Goal: Task Accomplishment & Management: Manage account settings

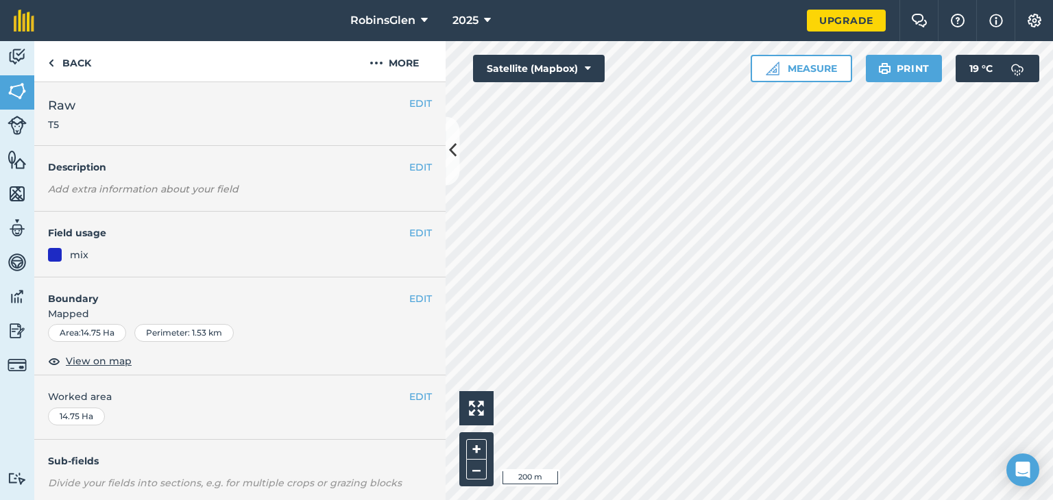
scroll to position [197, 0]
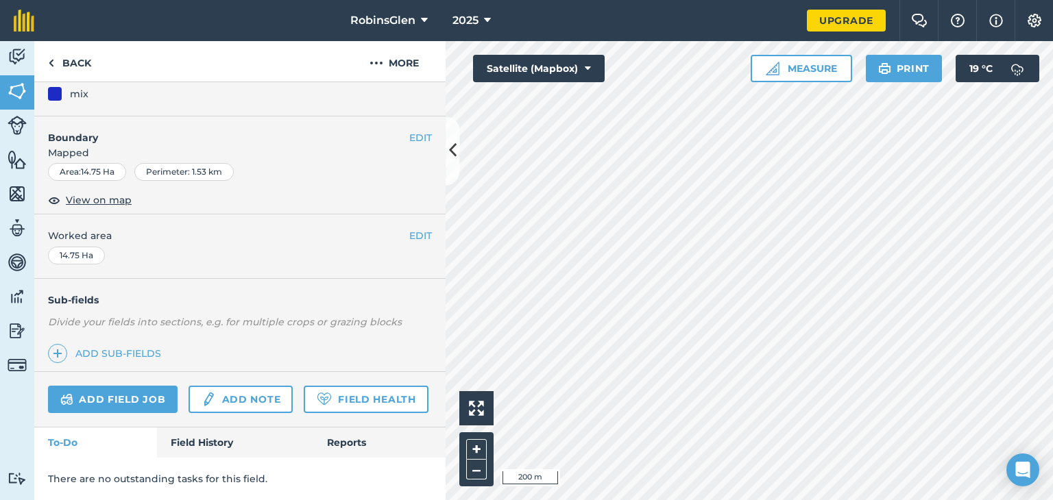
click at [60, 332] on div "Sub-fields Divide your fields into sections, e.g. for multiple crops or grazing…" at bounding box center [239, 325] width 411 height 93
click at [55, 372] on div "Add field job Add note Field Health" at bounding box center [239, 400] width 411 height 56
click at [115, 332] on div "Sub-fields Divide your fields into sections, e.g. for multiple crops or grazing…" at bounding box center [239, 325] width 411 height 93
click at [156, 386] on link "Add field job" at bounding box center [113, 399] width 130 height 27
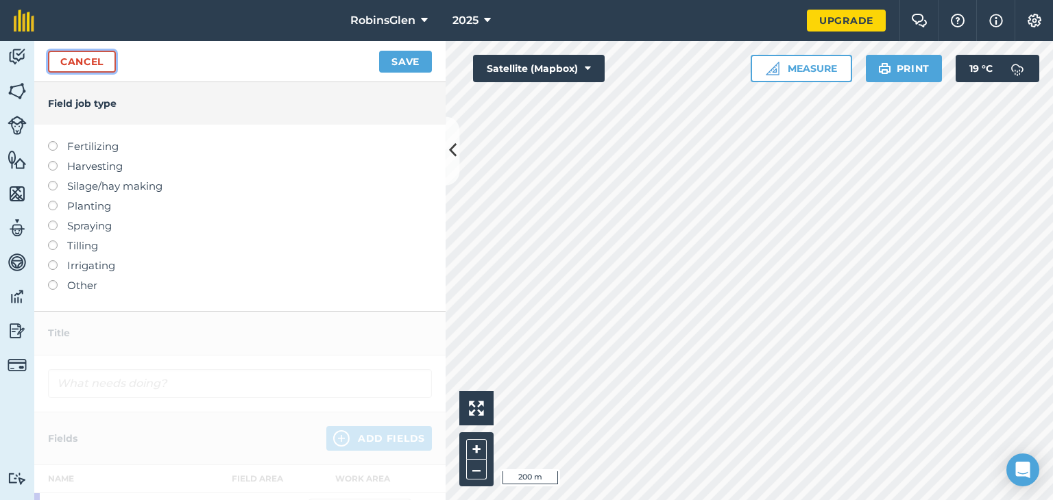
click at [105, 65] on link "Cancel" at bounding box center [82, 62] width 68 height 22
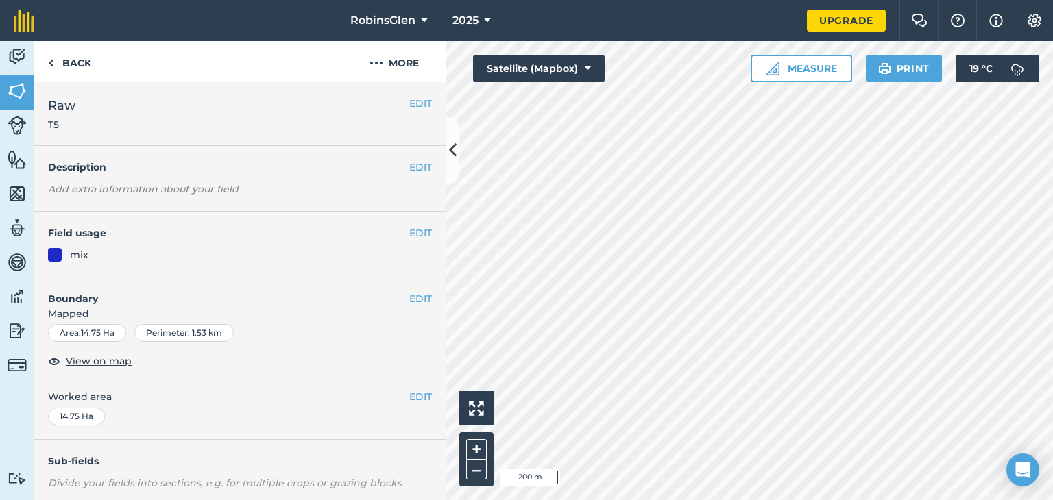
scroll to position [197, 0]
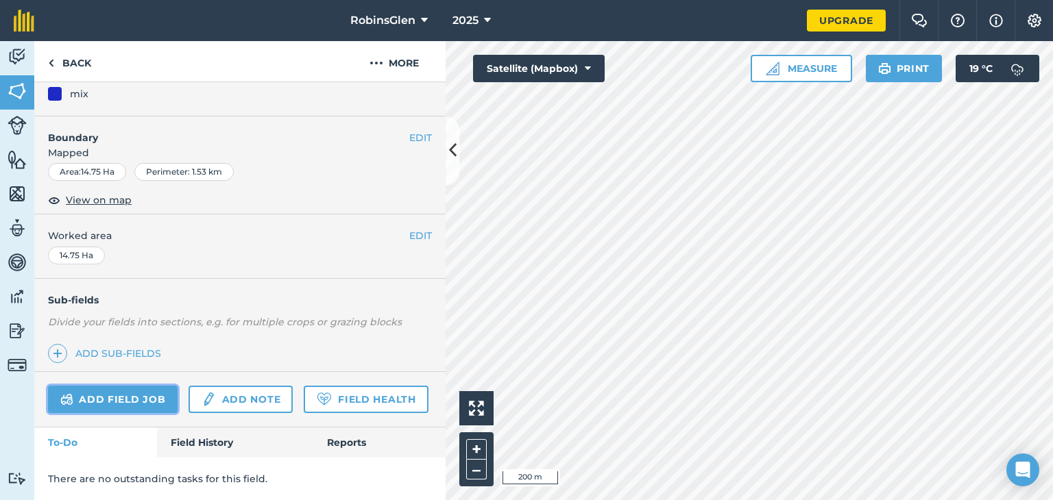
click at [94, 386] on link "Add field job" at bounding box center [113, 399] width 130 height 27
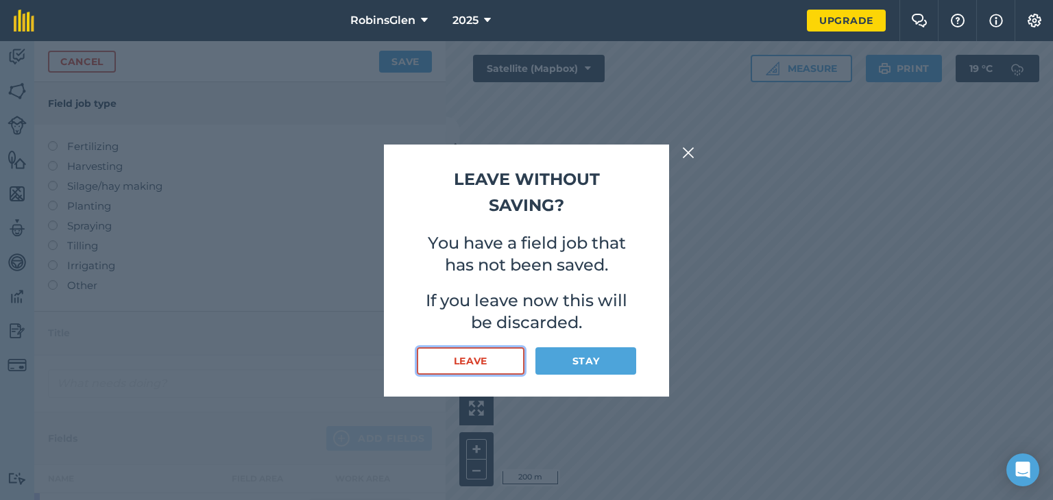
click at [480, 369] on button "Leave" at bounding box center [471, 360] width 108 height 27
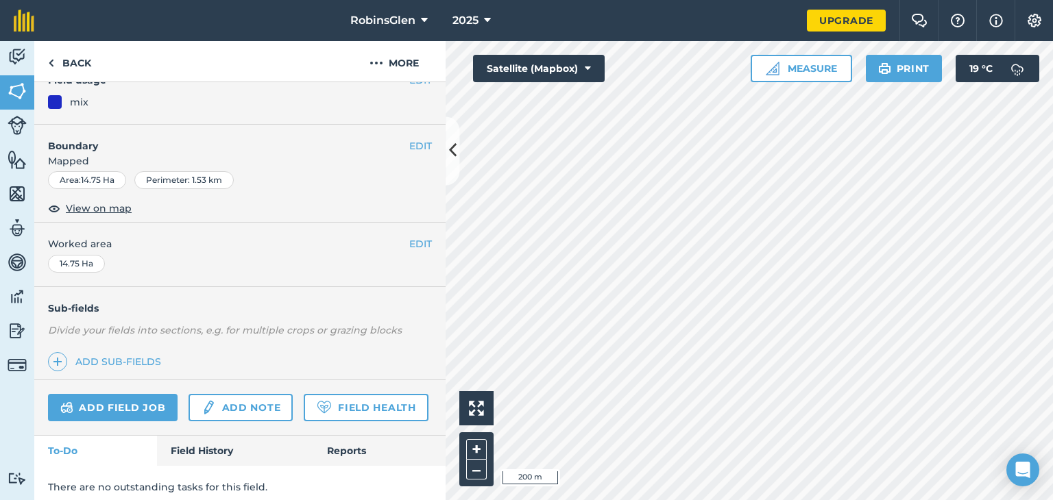
scroll to position [197, 0]
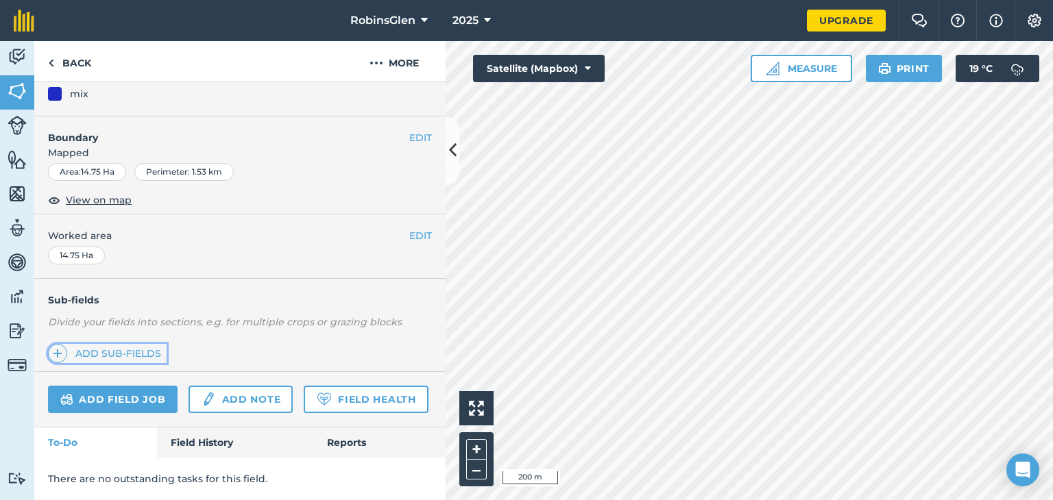
click at [130, 344] on link "Add sub-fields" at bounding box center [107, 353] width 119 height 19
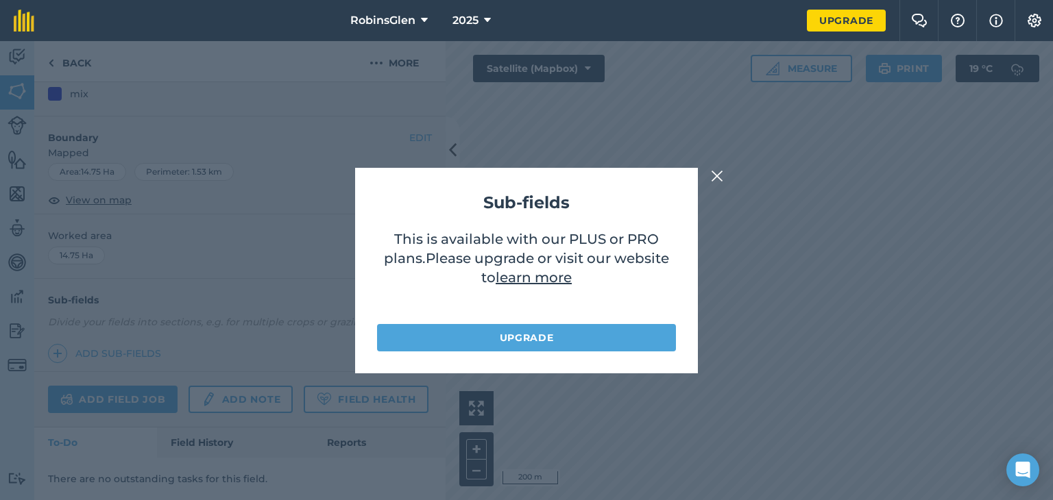
click at [714, 174] on img at bounding box center [717, 176] width 12 height 16
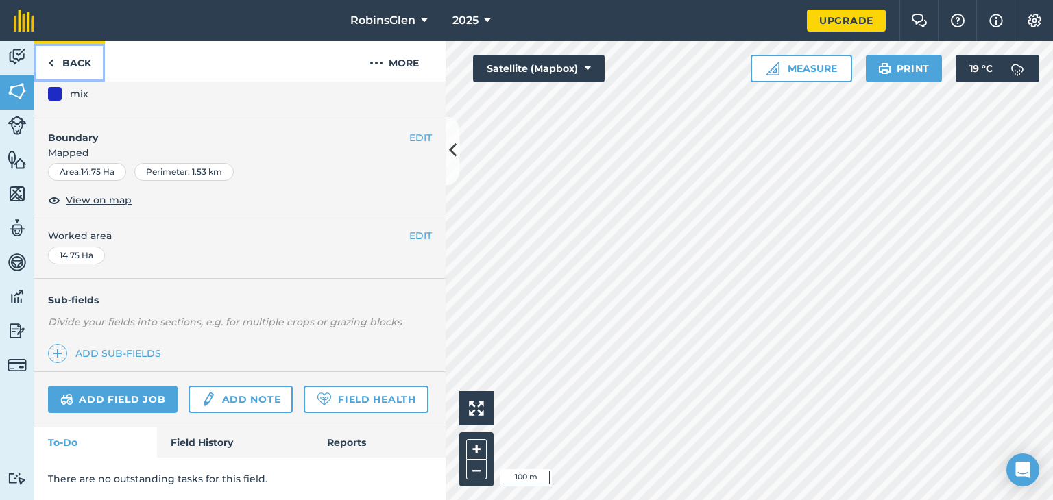
click at [44, 69] on link "Back" at bounding box center [69, 61] width 71 height 40
click at [55, 66] on link "Back" at bounding box center [69, 61] width 71 height 40
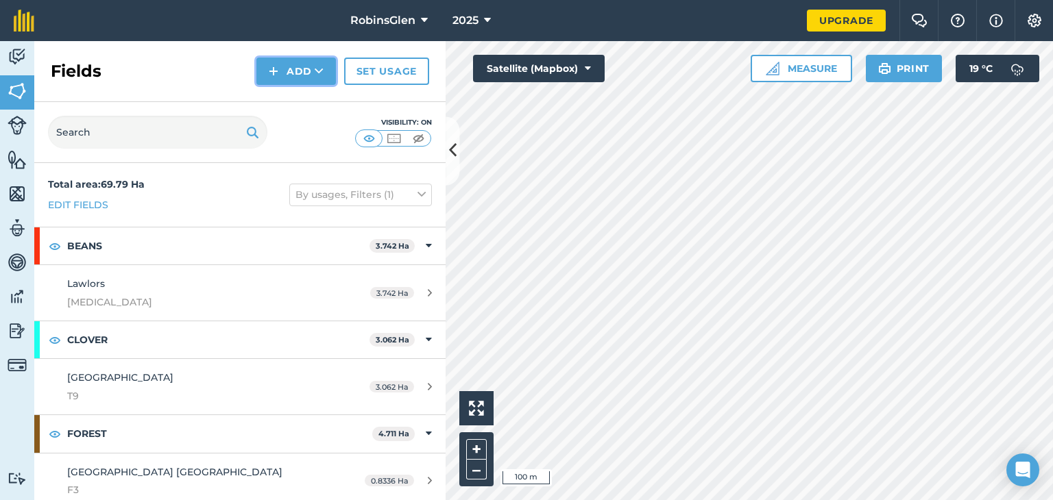
click at [305, 76] on button "Add" at bounding box center [295, 71] width 79 height 27
click at [302, 109] on link "Draw" at bounding box center [295, 102] width 75 height 30
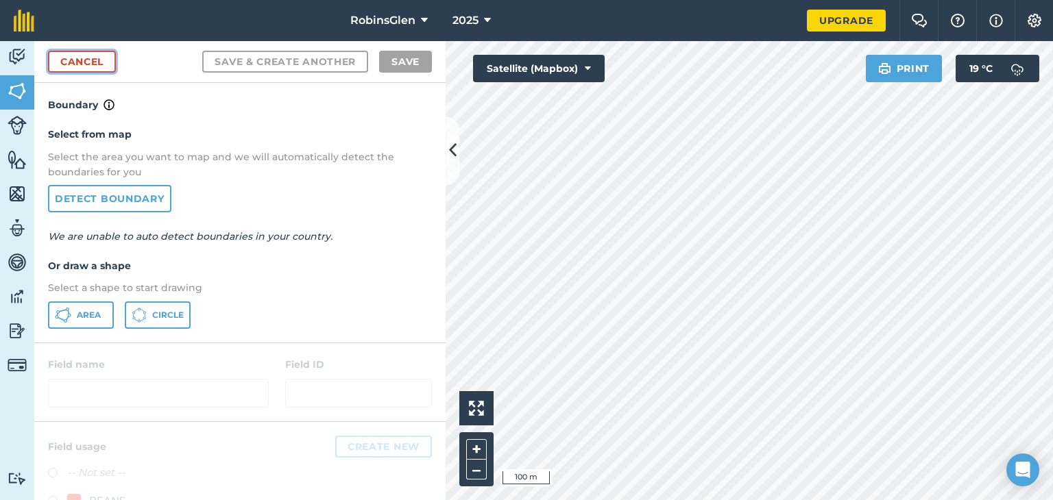
click at [86, 69] on link "Cancel" at bounding box center [82, 62] width 68 height 22
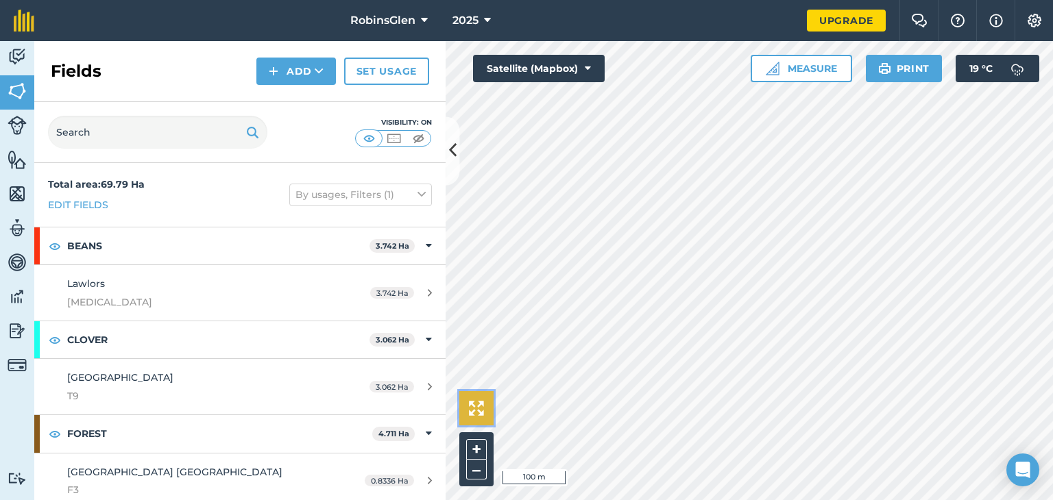
click at [461, 405] on button at bounding box center [476, 408] width 34 height 34
click at [467, 405] on button at bounding box center [476, 408] width 34 height 34
click at [481, 451] on button "+" at bounding box center [476, 449] width 21 height 21
click at [477, 464] on button "–" at bounding box center [476, 470] width 21 height 20
click at [486, 396] on div "Hello i 200 m + – Satellite (Mapbox) Measure Print 19 ° C" at bounding box center [748, 270] width 607 height 459
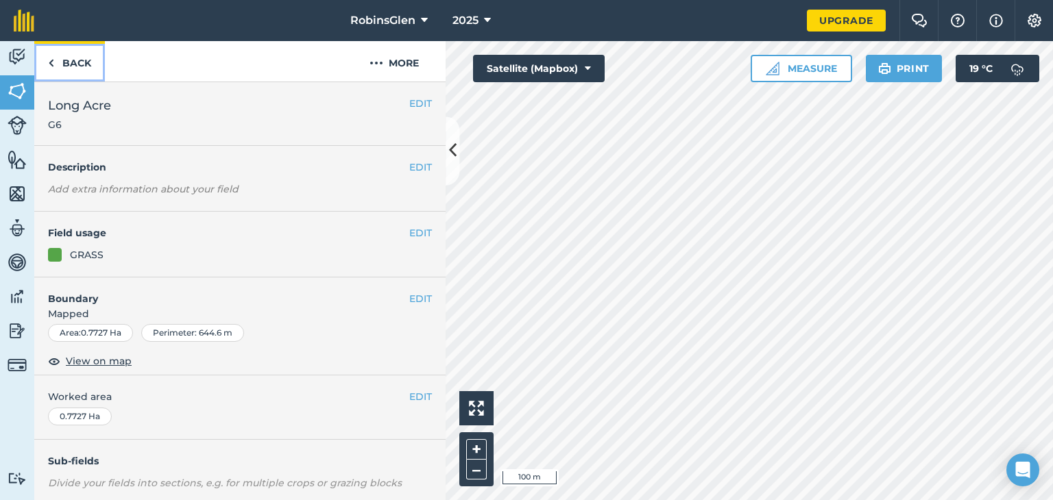
click at [82, 70] on link "Back" at bounding box center [69, 61] width 71 height 40
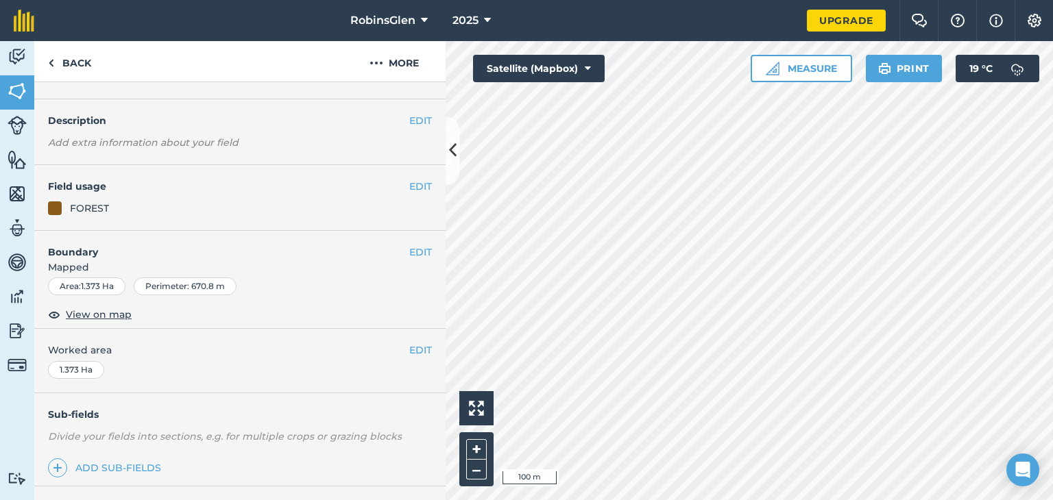
scroll to position [47, 0]
click at [409, 253] on button "EDIT" at bounding box center [420, 252] width 23 height 15
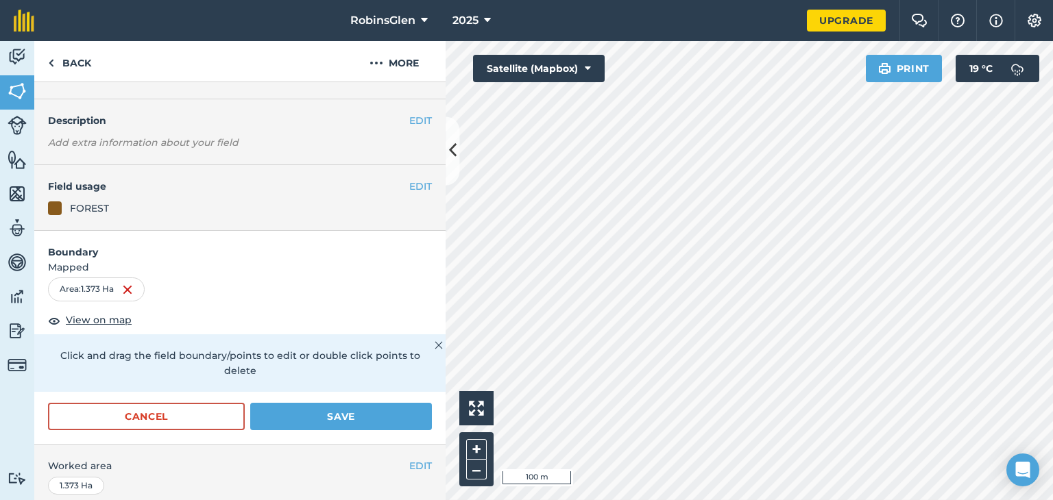
click at [487, 450] on div "+ –" at bounding box center [476, 459] width 34 height 54
click at [480, 449] on button "+" at bounding box center [476, 449] width 21 height 21
click at [428, 430] on div "Activity Fields Livestock Features Maps Team Vehicles Data Reporting Billing Tu…" at bounding box center [526, 270] width 1053 height 459
click at [392, 415] on button "Save" at bounding box center [341, 416] width 182 height 27
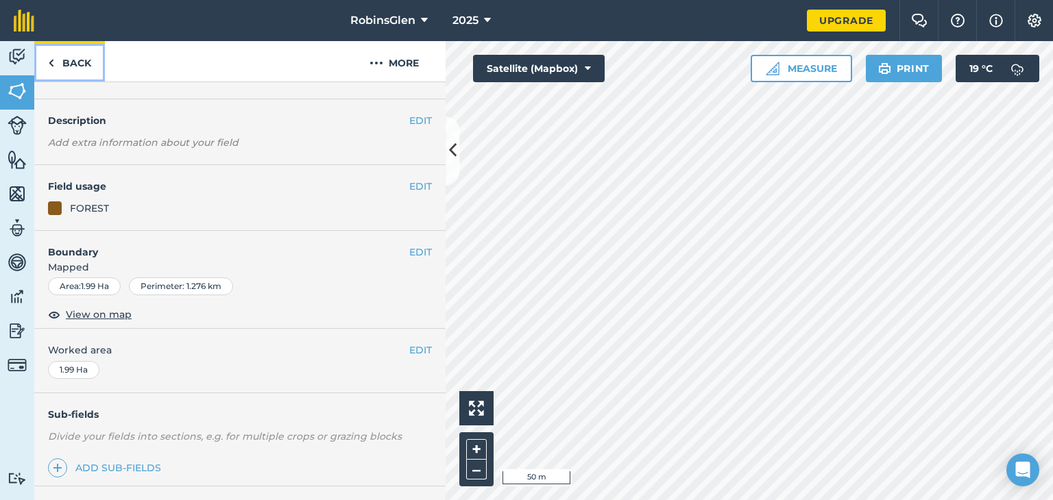
click at [69, 63] on link "Back" at bounding box center [69, 61] width 71 height 40
click at [96, 64] on link "Back" at bounding box center [69, 61] width 71 height 40
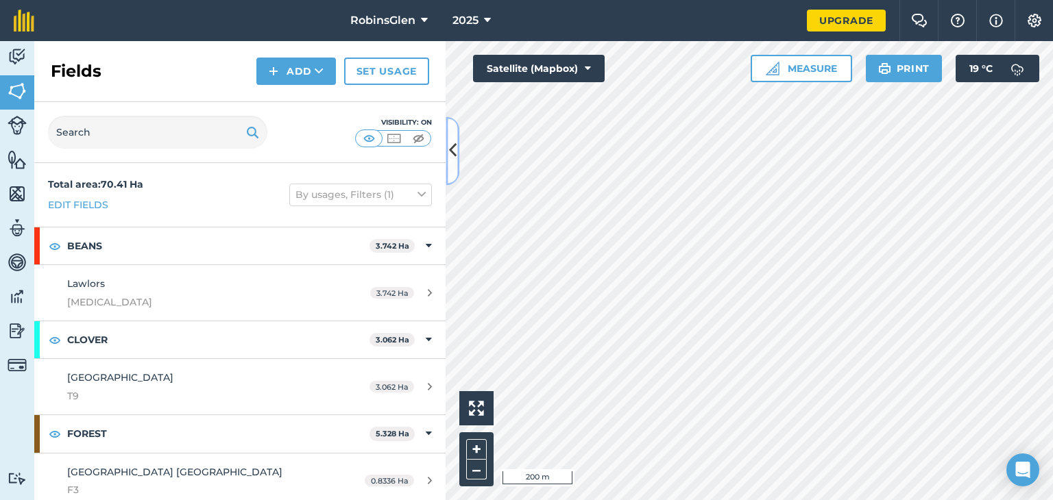
click at [456, 149] on button at bounding box center [452, 150] width 14 height 69
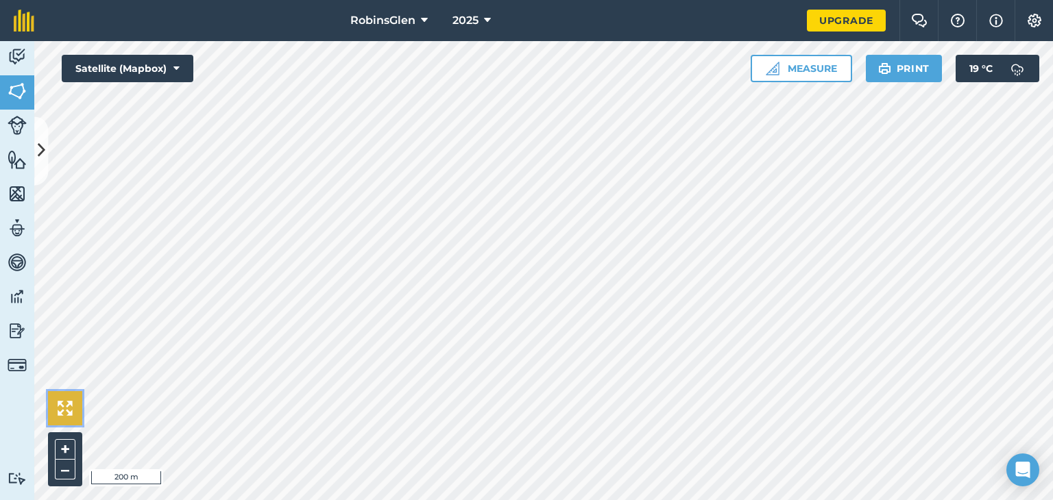
click at [69, 407] on img at bounding box center [65, 408] width 15 height 15
click at [40, 143] on icon at bounding box center [42, 151] width 8 height 24
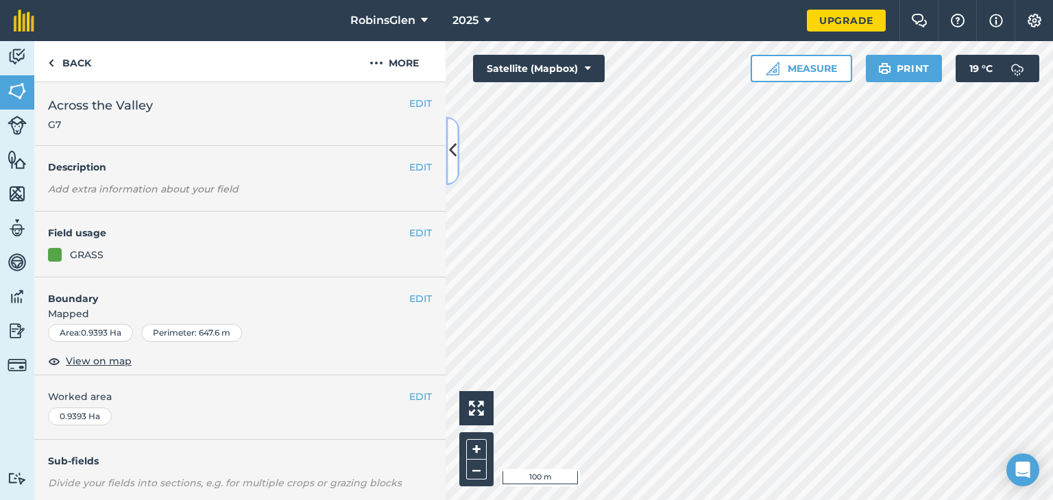
scroll to position [82, 0]
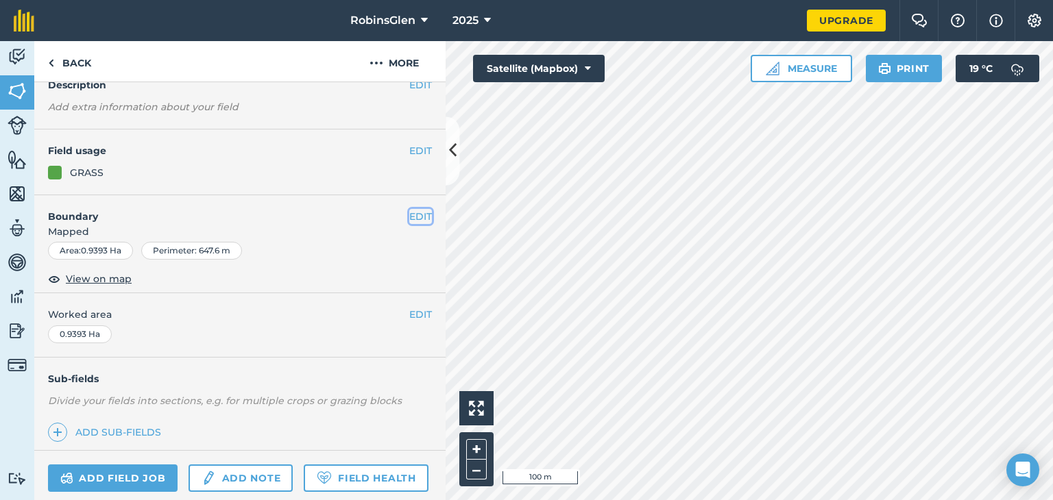
click at [413, 215] on button "EDIT" at bounding box center [420, 216] width 23 height 15
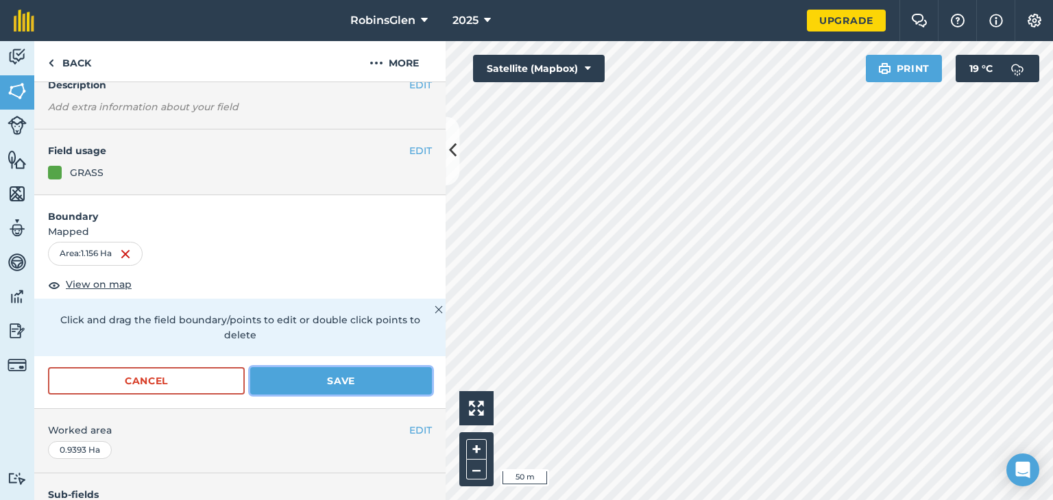
click at [384, 382] on button "Save" at bounding box center [341, 380] width 182 height 27
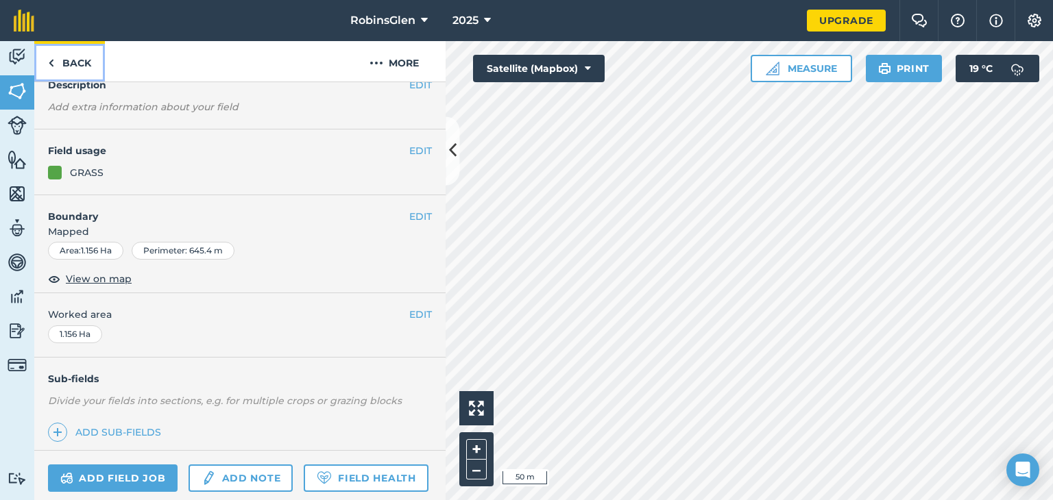
click at [50, 66] on img at bounding box center [51, 63] width 6 height 16
click at [52, 65] on img at bounding box center [51, 63] width 6 height 16
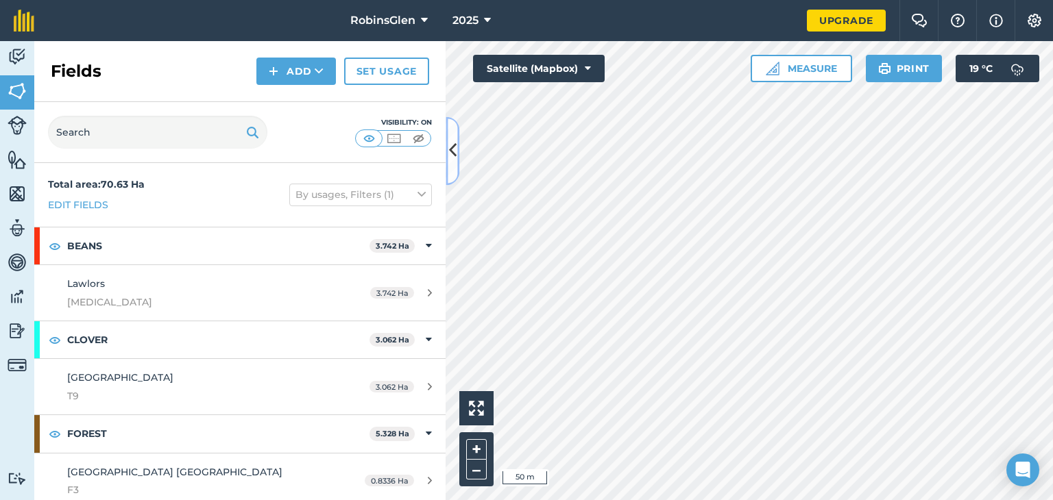
click at [450, 148] on icon at bounding box center [453, 151] width 8 height 24
